Goal: Information Seeking & Learning: Learn about a topic

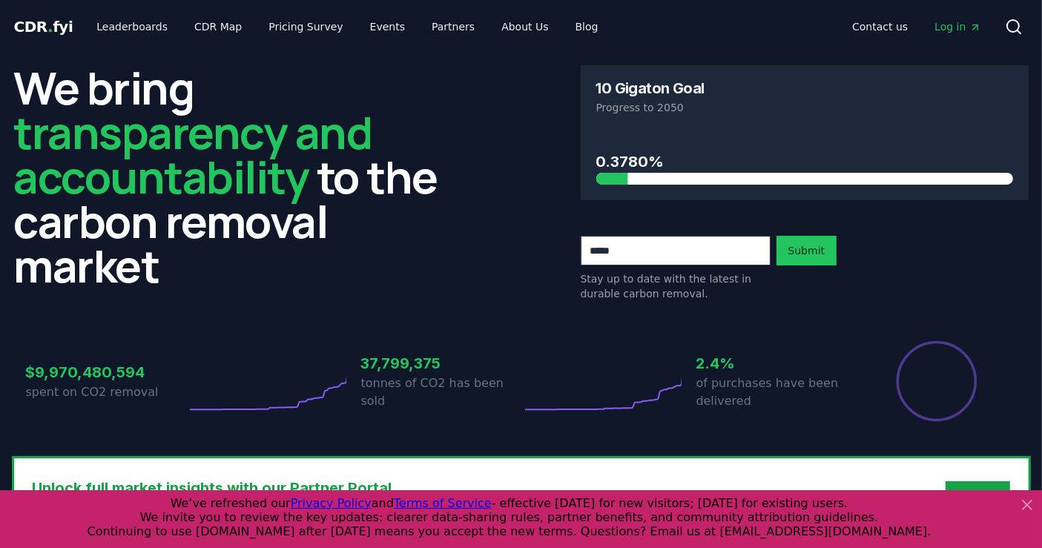
click at [513, 23] on span "Log in" at bounding box center [958, 26] width 46 height 15
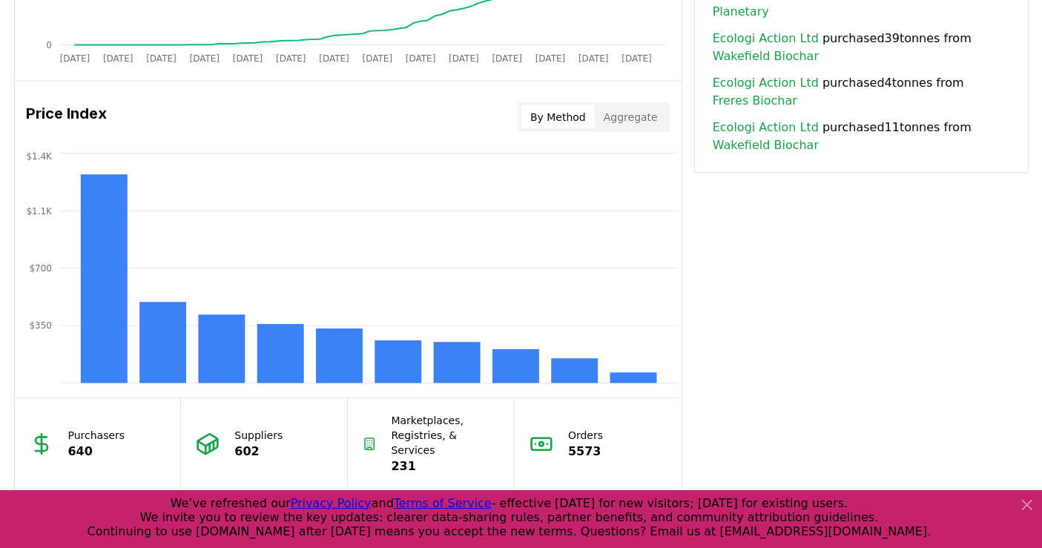
scroll to position [1155, 0]
click at [513, 119] on button "Aggregate" at bounding box center [631, 117] width 72 height 24
click at [513, 116] on button "By Method" at bounding box center [558, 117] width 73 height 24
click at [513, 116] on button "Aggregate" at bounding box center [631, 117] width 72 height 24
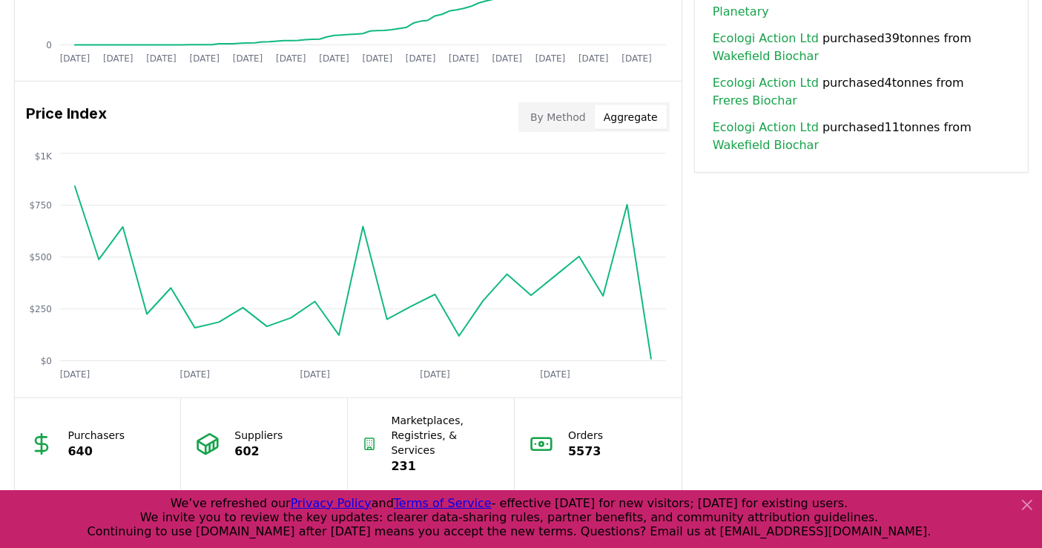
click at [513, 114] on button "By Method" at bounding box center [558, 117] width 73 height 24
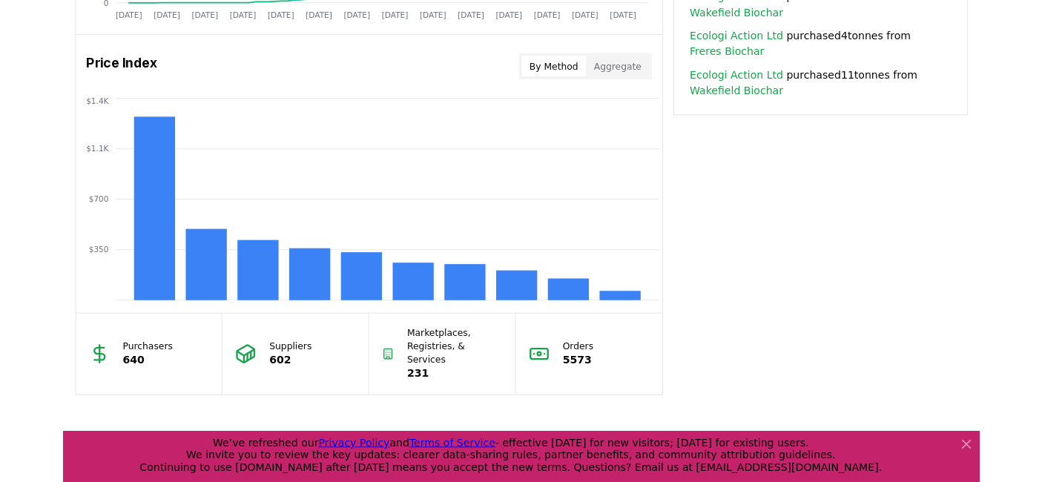
scroll to position [1195, 0]
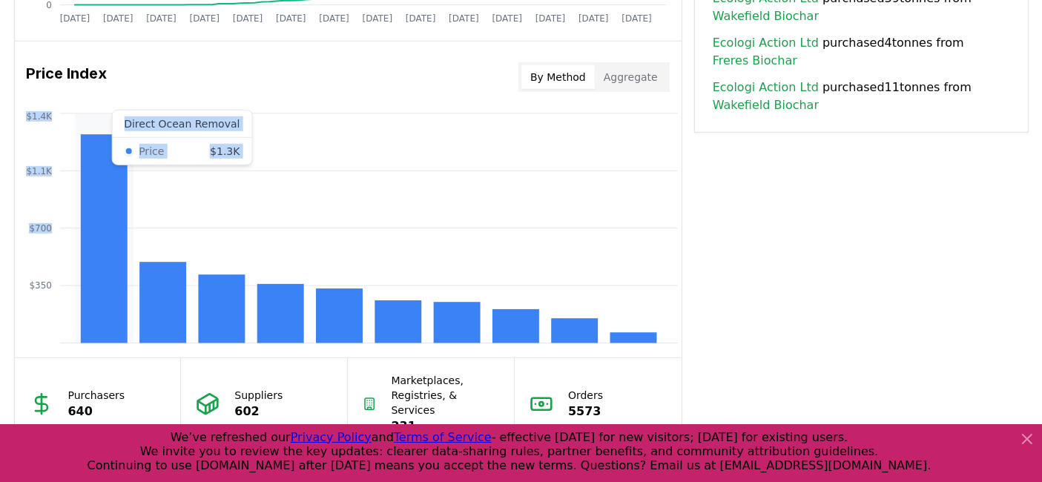
drag, startPoint x: 106, startPoint y: 200, endPoint x: 740, endPoint y: 299, distance: 641.3
